Goal: Find specific page/section: Find specific page/section

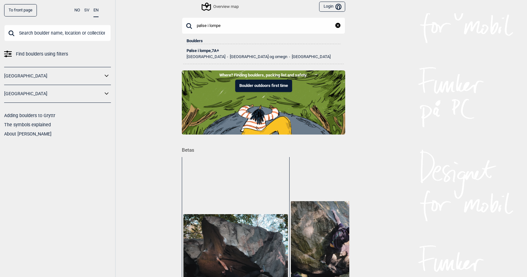
type input "pølse i lompe"
click at [195, 51] on div "Pølse i lompe , 7A+" at bounding box center [264, 51] width 154 height 4
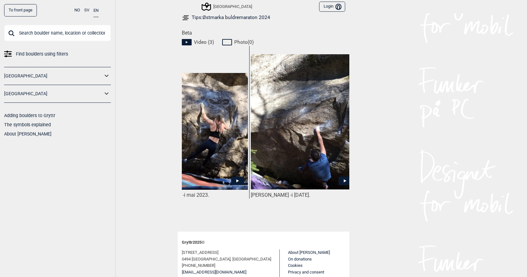
scroll to position [0, 155]
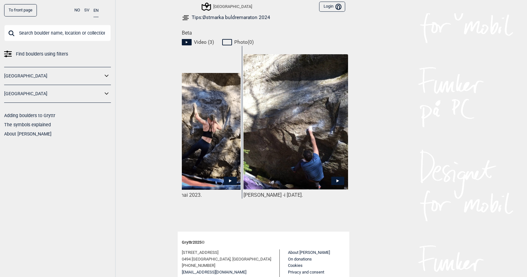
click at [296, 107] on img at bounding box center [295, 122] width 105 height 136
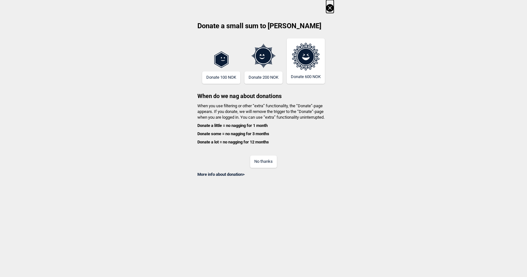
click at [260, 164] on button "No thanks" at bounding box center [263, 162] width 27 height 12
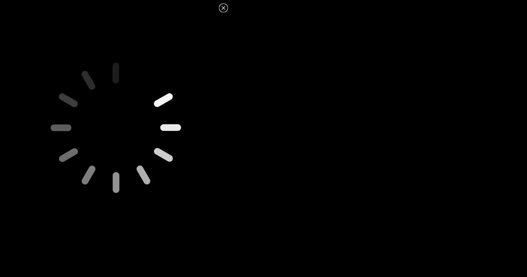
click at [223, 9] on icon at bounding box center [224, 8] width 8 height 8
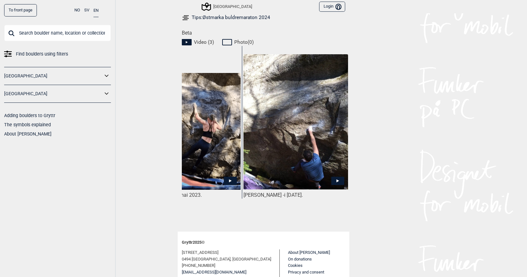
click at [286, 130] on img at bounding box center [295, 122] width 105 height 136
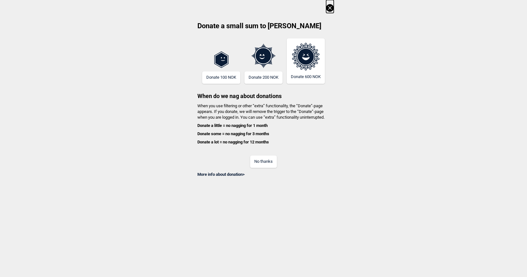
click at [262, 161] on button "No thanks" at bounding box center [263, 162] width 27 height 12
